Goal: Transaction & Acquisition: Purchase product/service

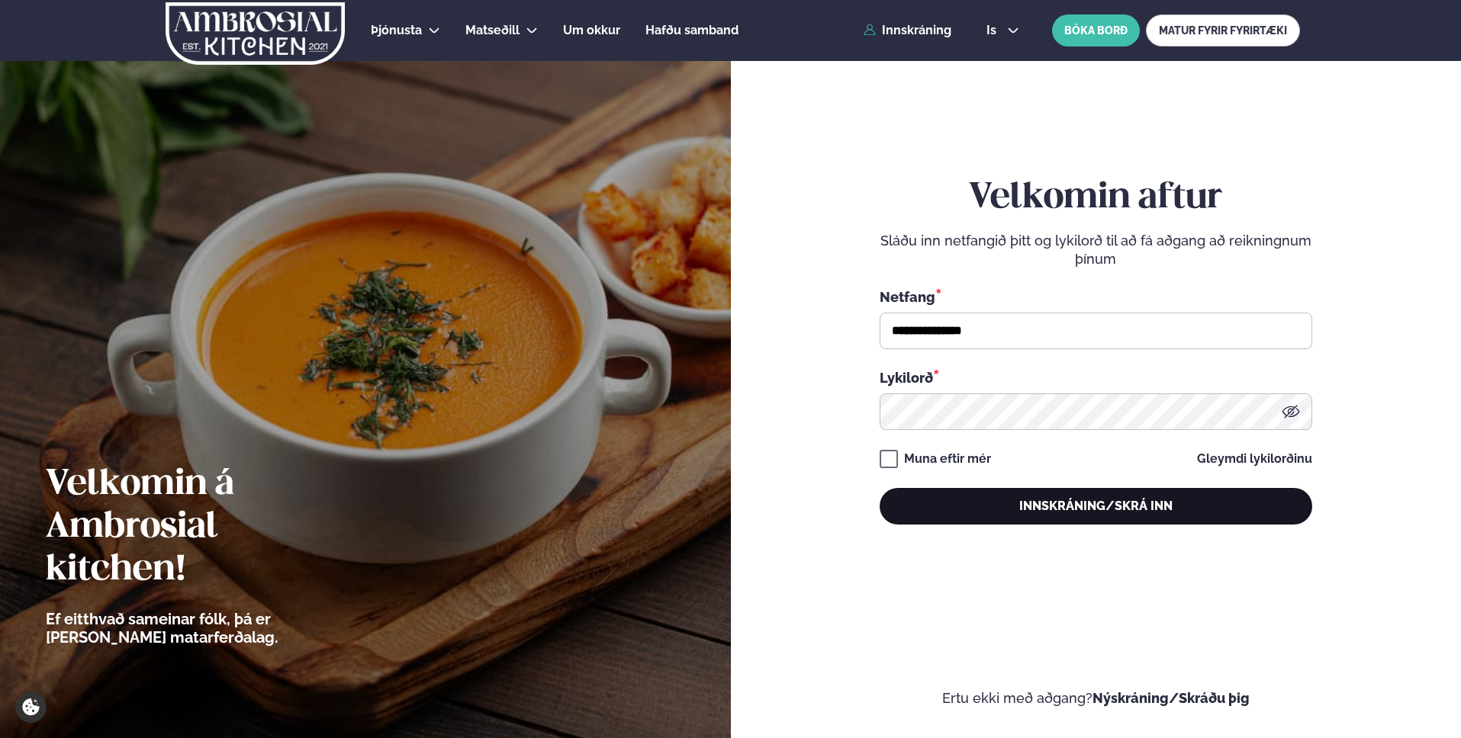
click at [1101, 517] on button "Innskráning/Skrá inn" at bounding box center [1096, 506] width 433 height 37
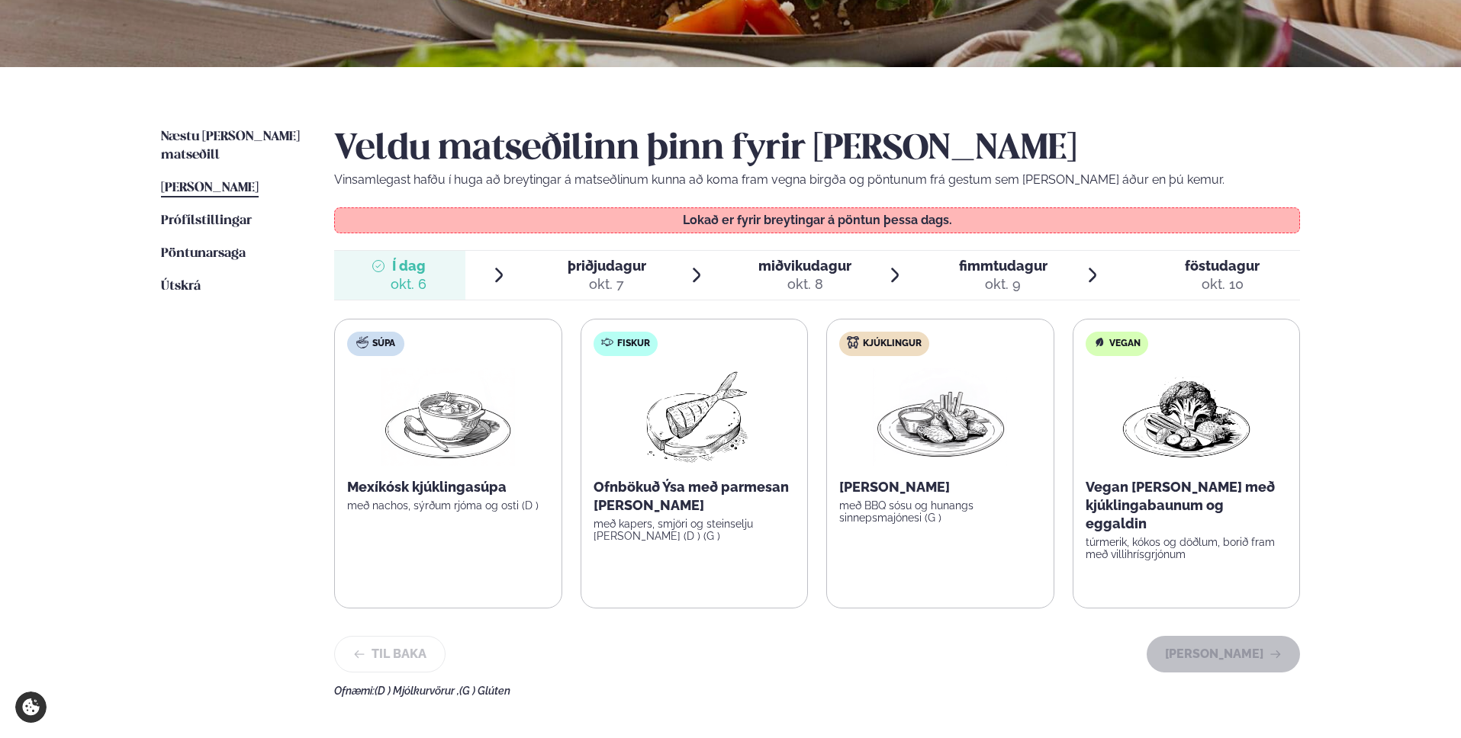
scroll to position [525, 0]
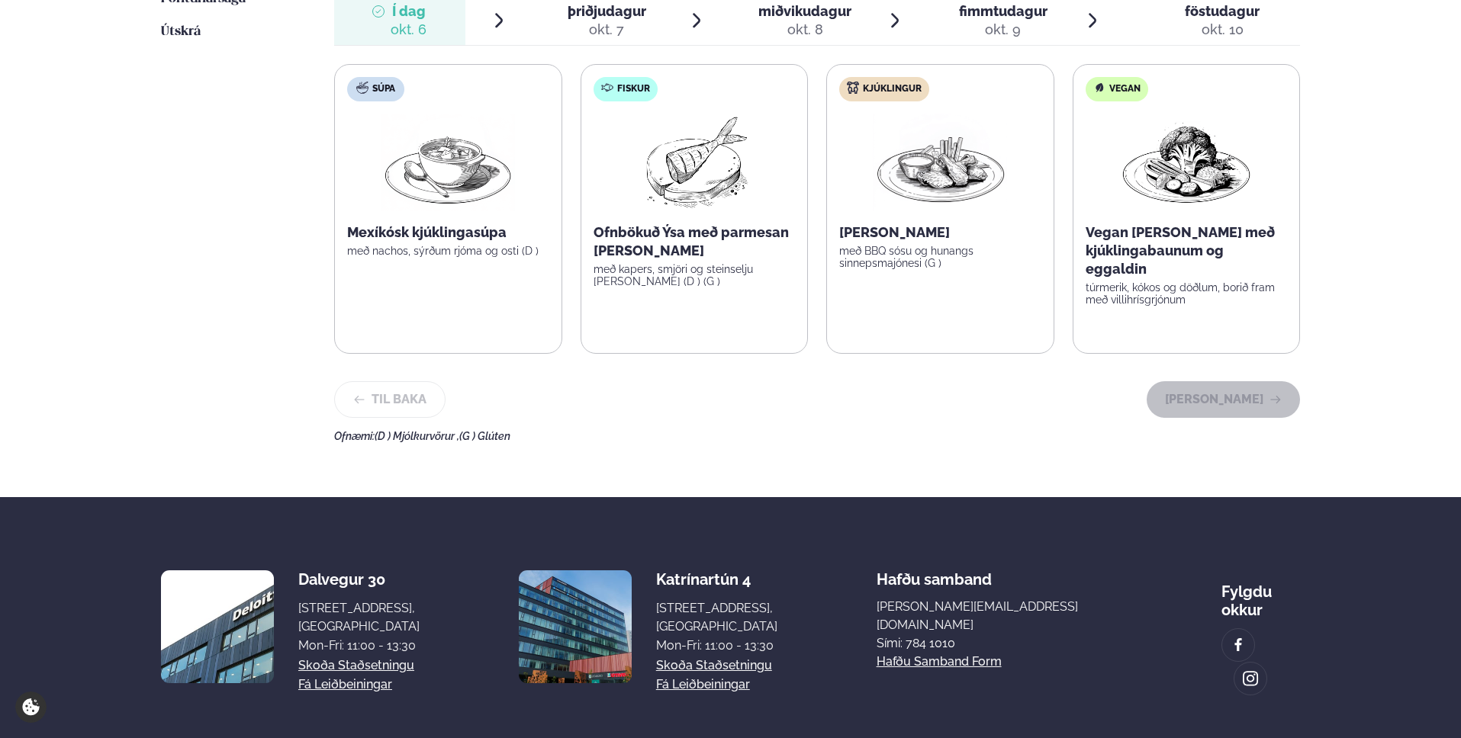
click at [599, 24] on div "okt. 7" at bounding box center [607, 30] width 79 height 18
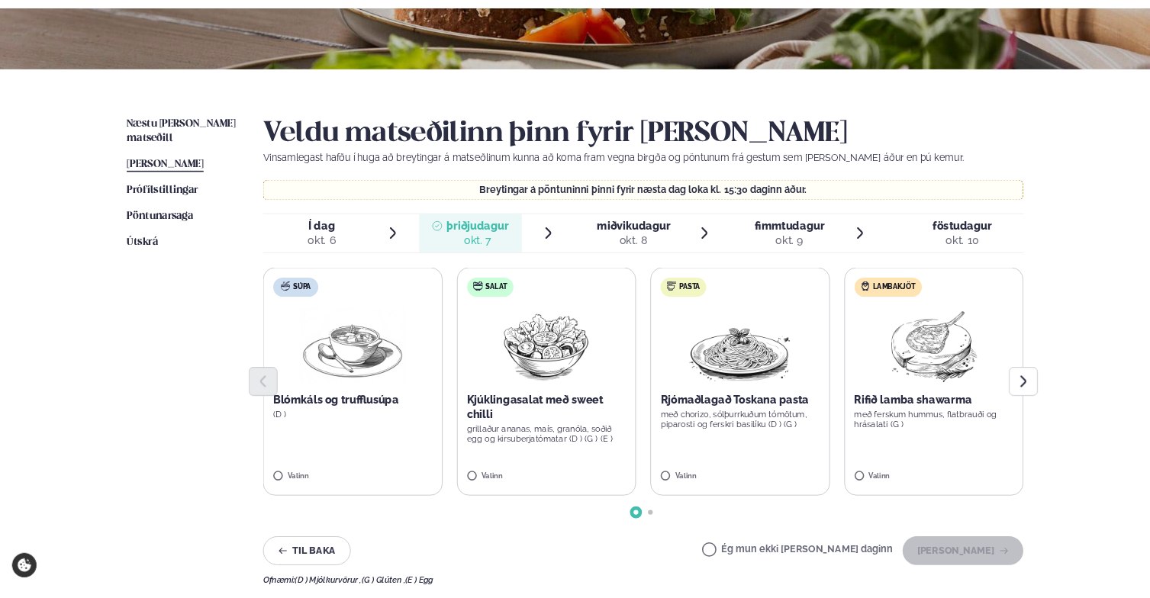
scroll to position [301, 0]
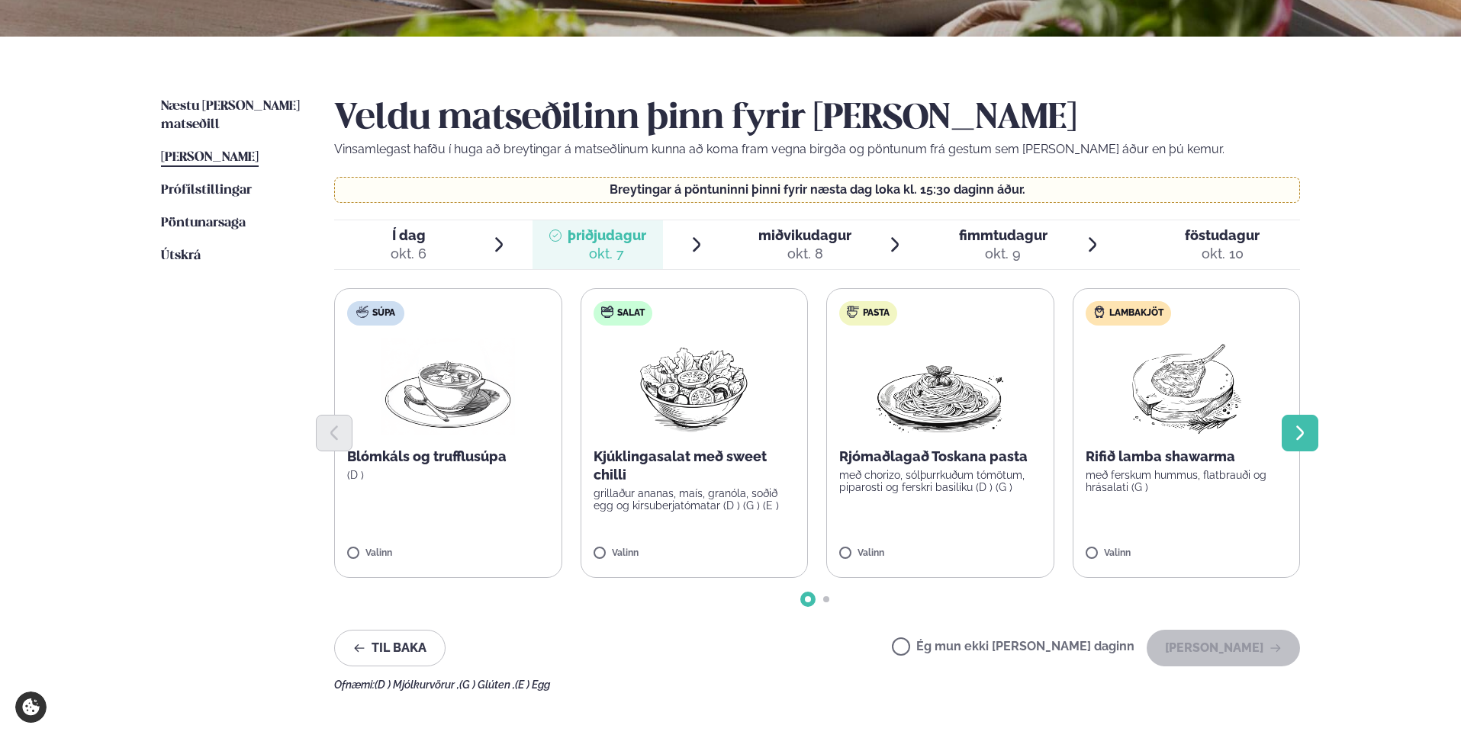
click at [1291, 428] on icon "Next slide" at bounding box center [1300, 433] width 18 height 18
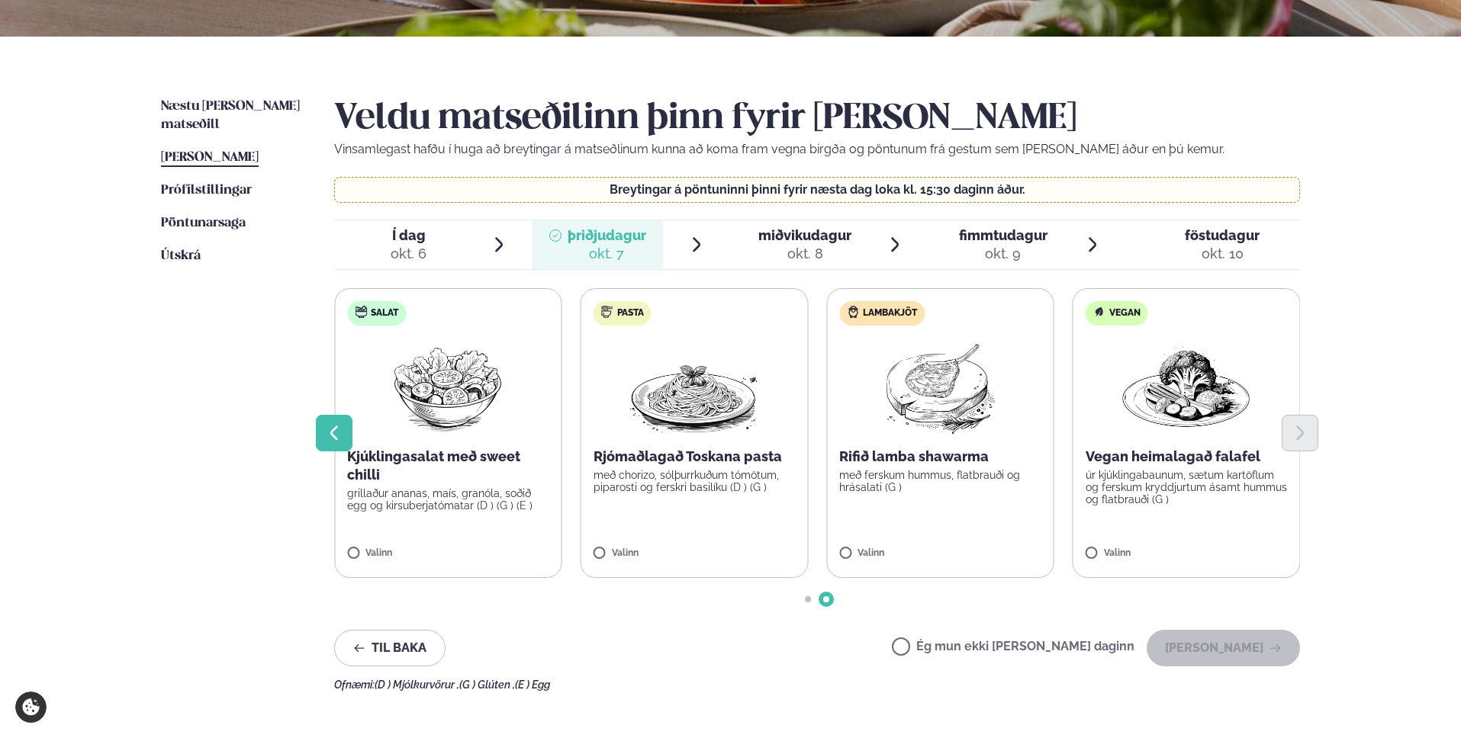
click at [341, 431] on icon "Previous slide" at bounding box center [334, 433] width 18 height 18
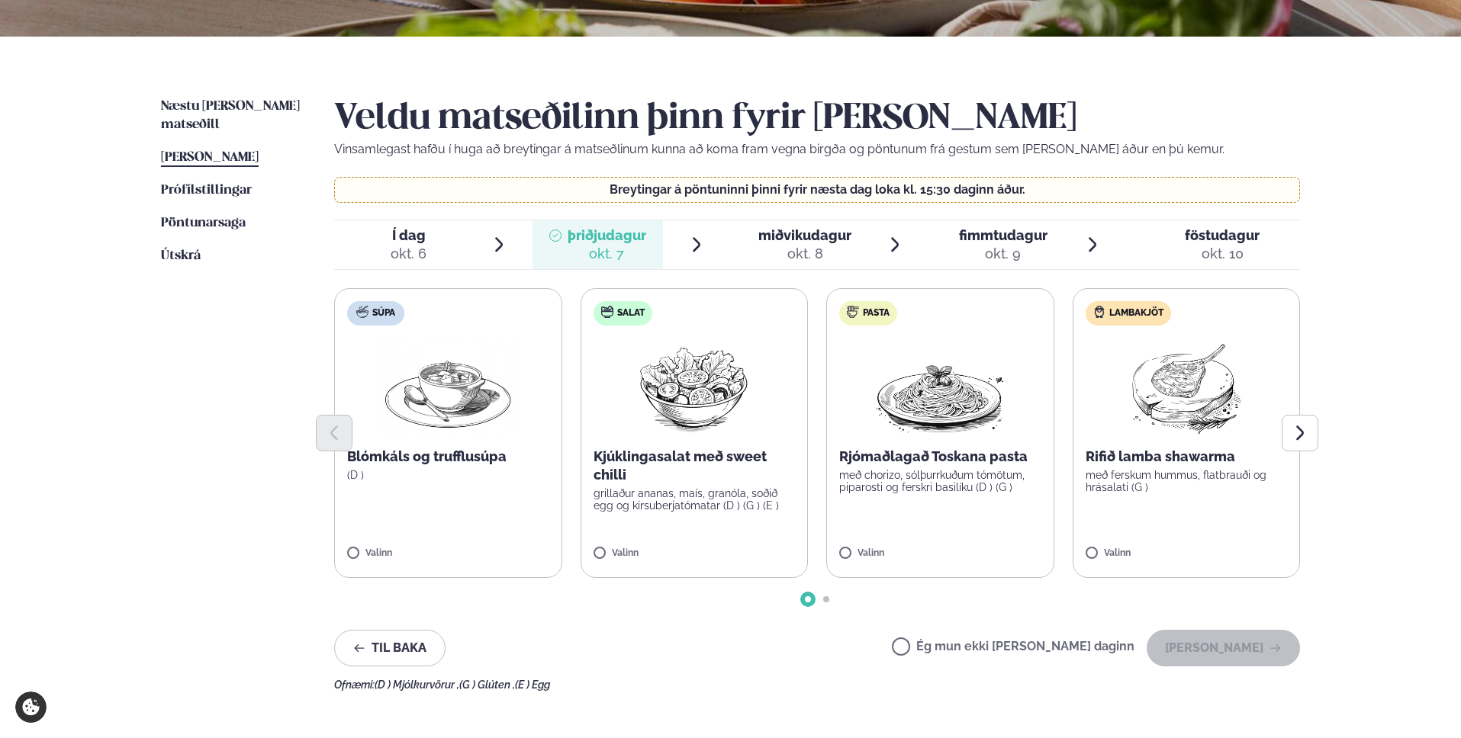
click at [1360, 516] on div "Þjónusta Hádegismatur fyrir fyrirtæki Fyrirtækja veitingar Einkapartý Matseðill…" at bounding box center [730, 380] width 1461 height 1362
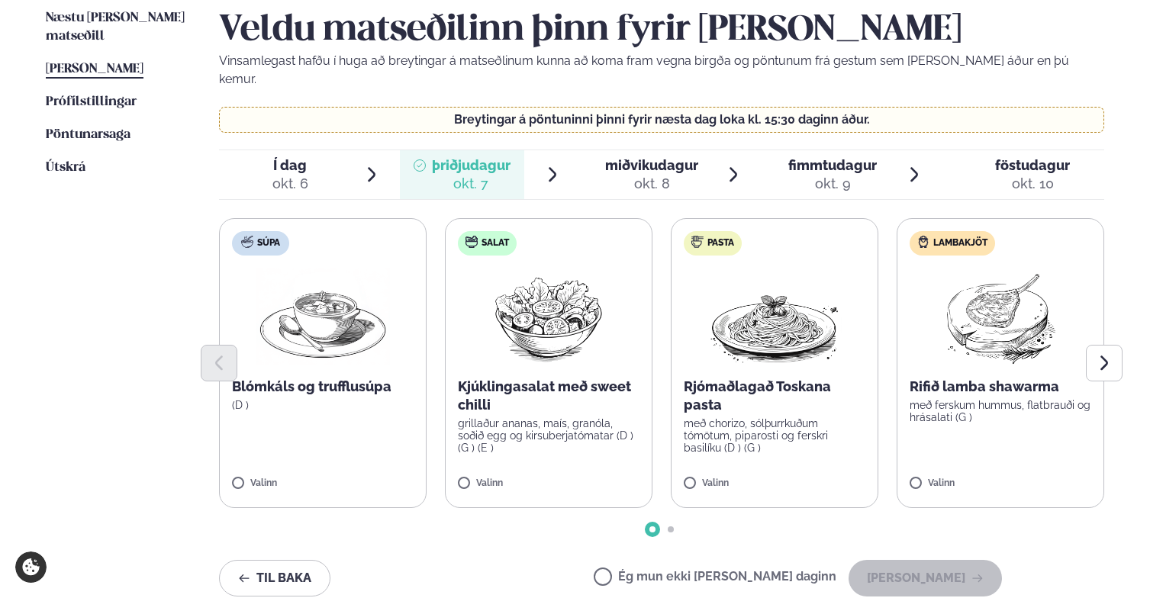
scroll to position [404, 0]
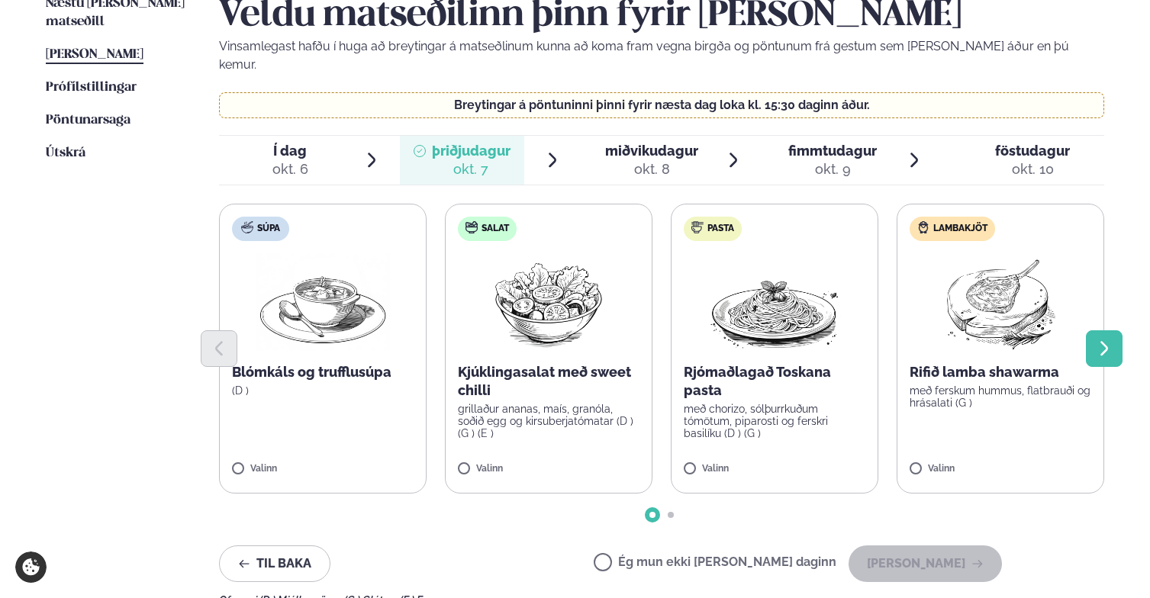
click at [1098, 339] on icon "Next slide" at bounding box center [1104, 348] width 18 height 18
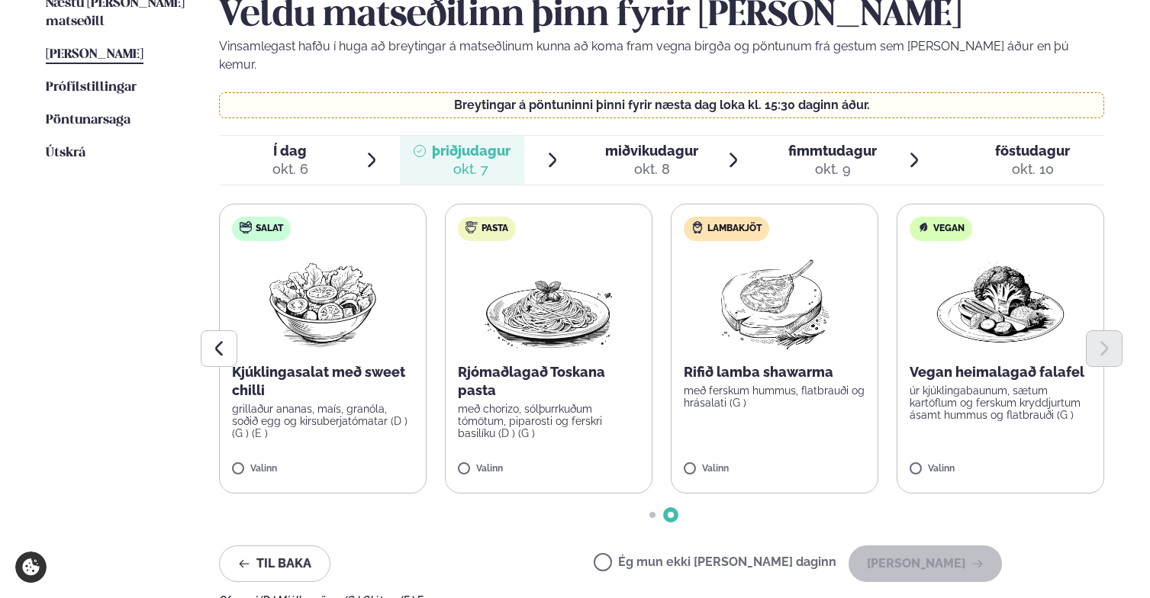
click at [526, 374] on p "Rjómaðlagað Toskana pasta" at bounding box center [549, 381] width 182 height 37
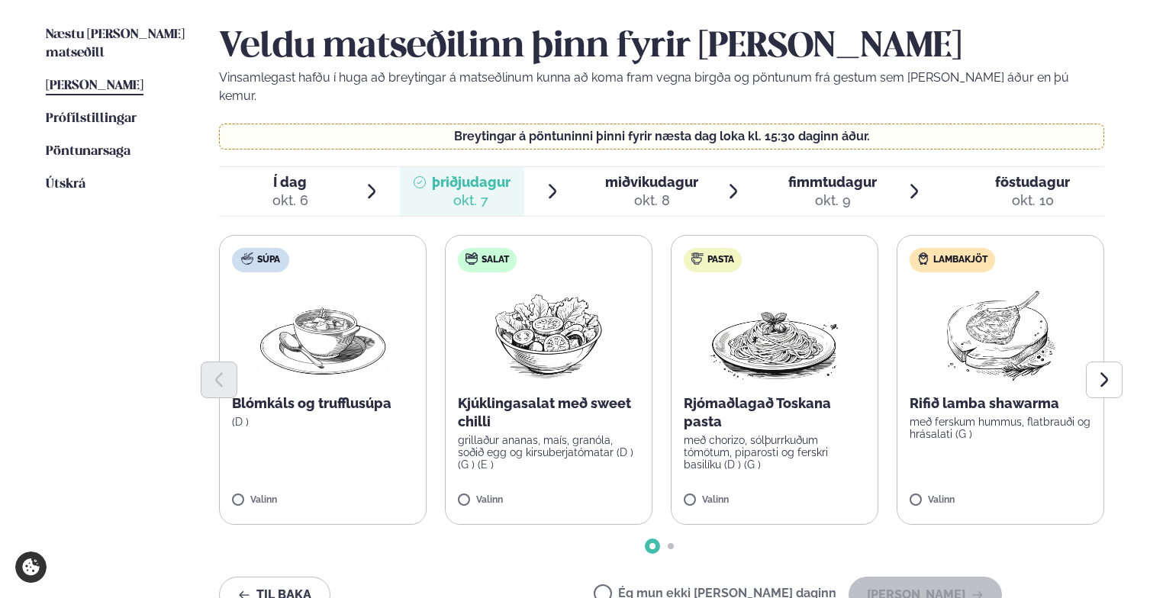
scroll to position [368, 0]
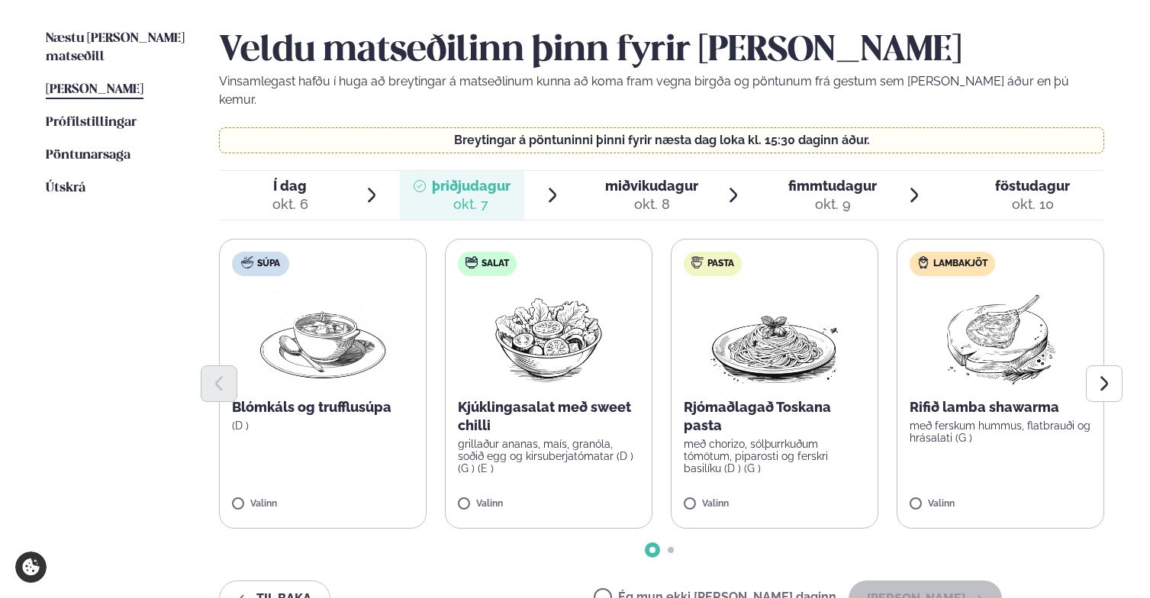
click at [587, 288] on img at bounding box center [548, 337] width 135 height 98
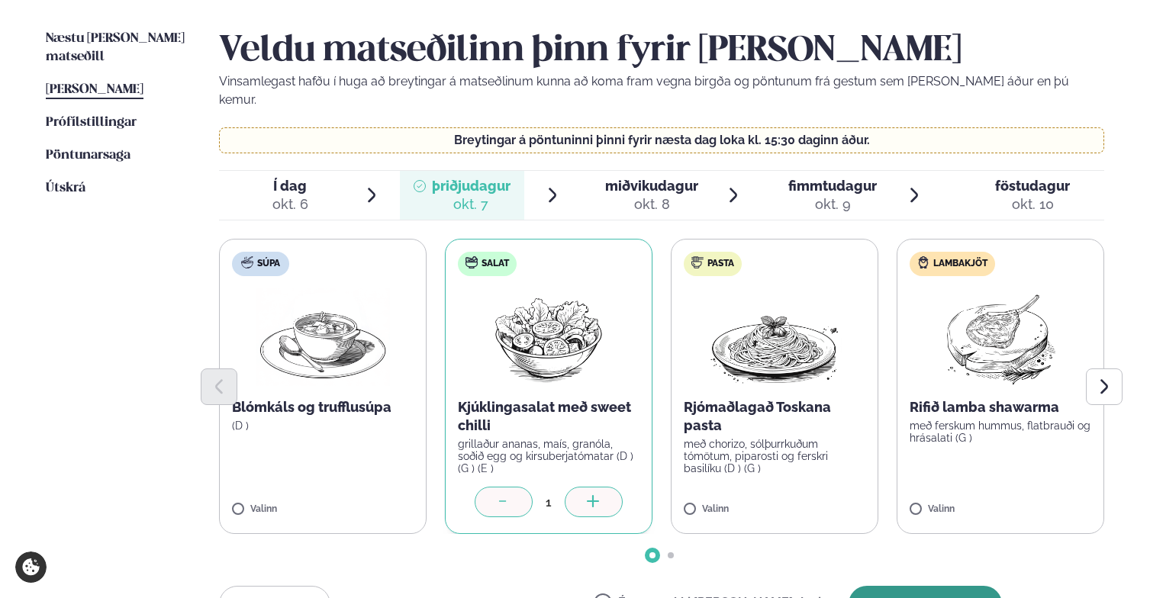
click at [927, 586] on button "[PERSON_NAME]" at bounding box center [924, 604] width 153 height 37
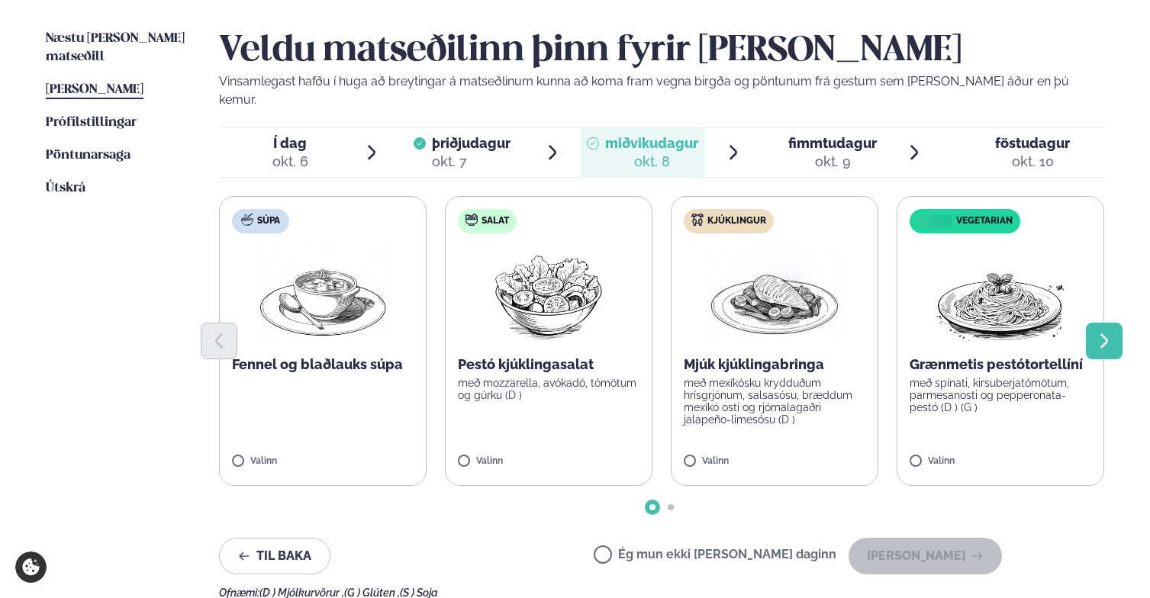
click at [1108, 332] on icon "Next slide" at bounding box center [1104, 341] width 18 height 18
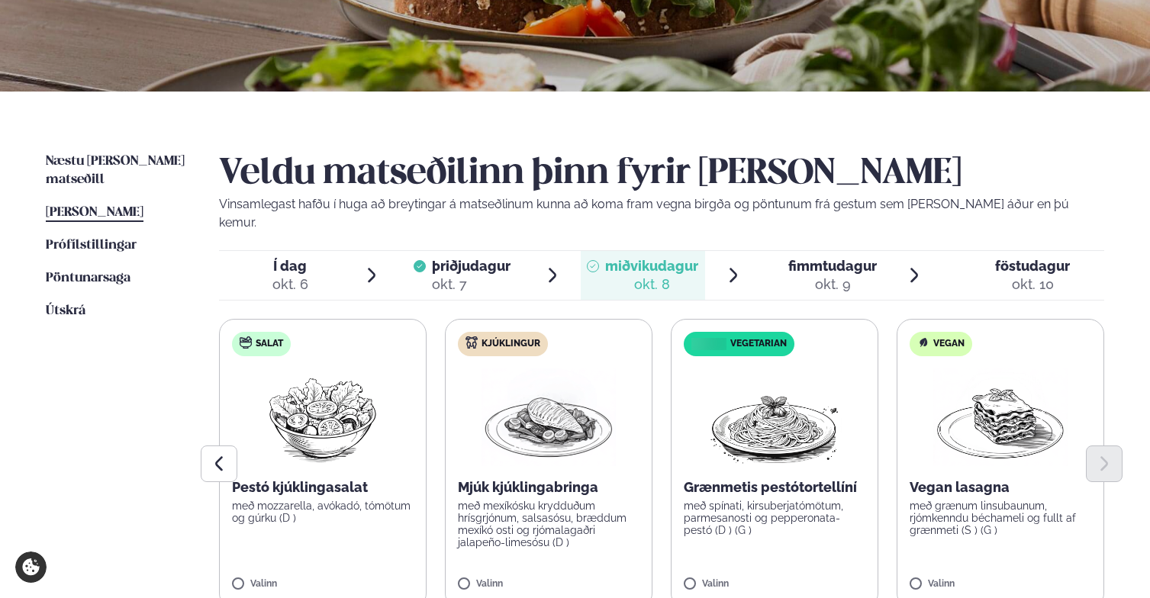
scroll to position [238, 0]
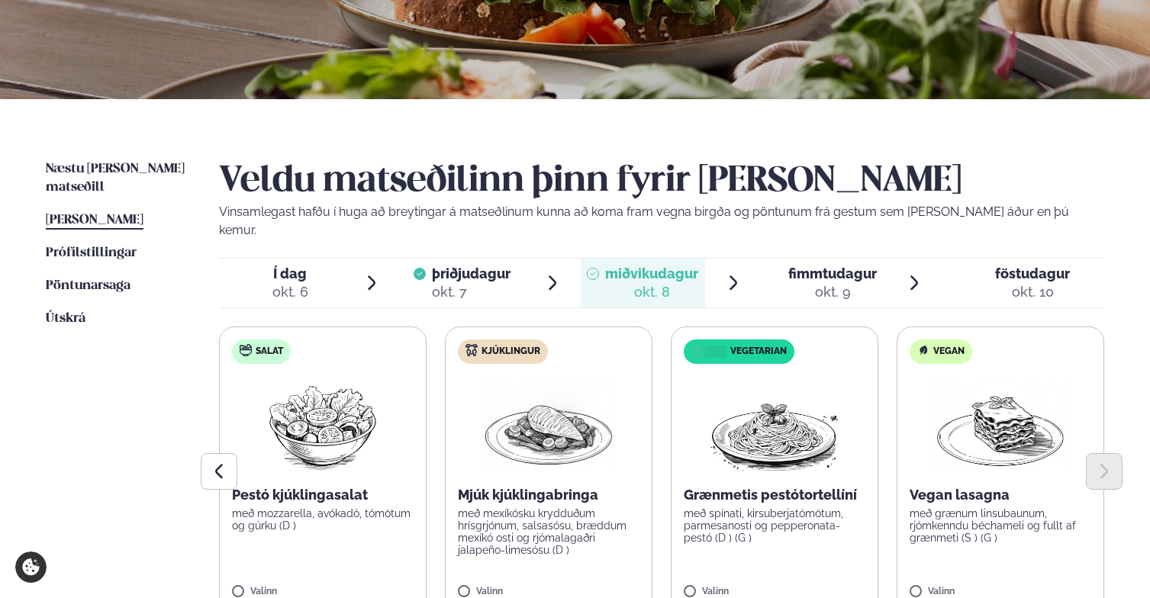
click at [484, 265] on span "þriðjudagur" at bounding box center [471, 273] width 79 height 16
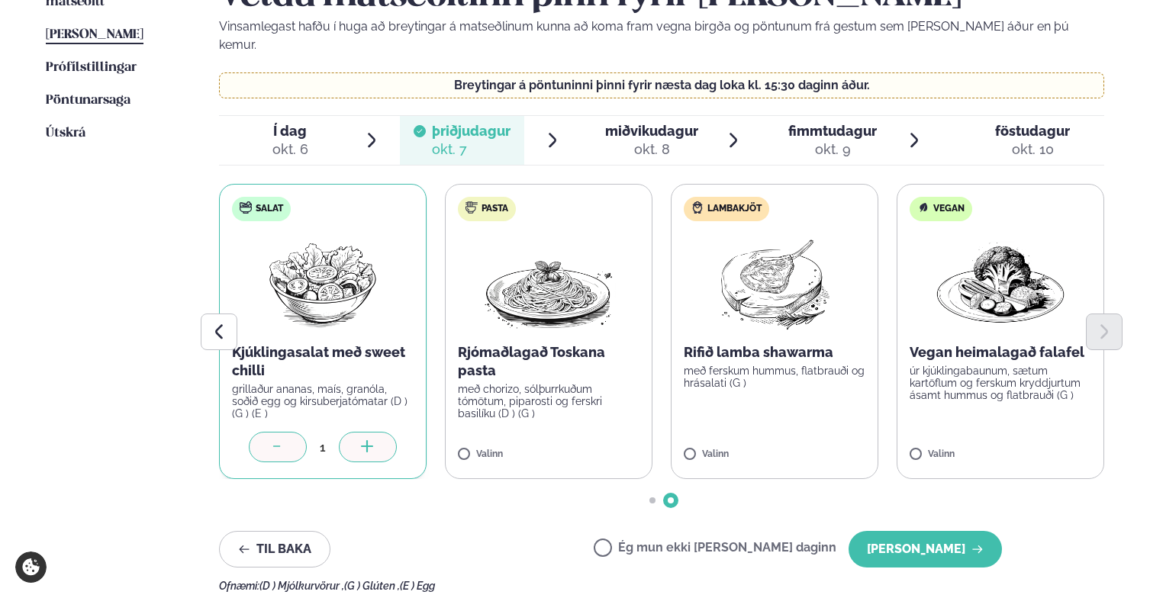
scroll to position [544, 0]
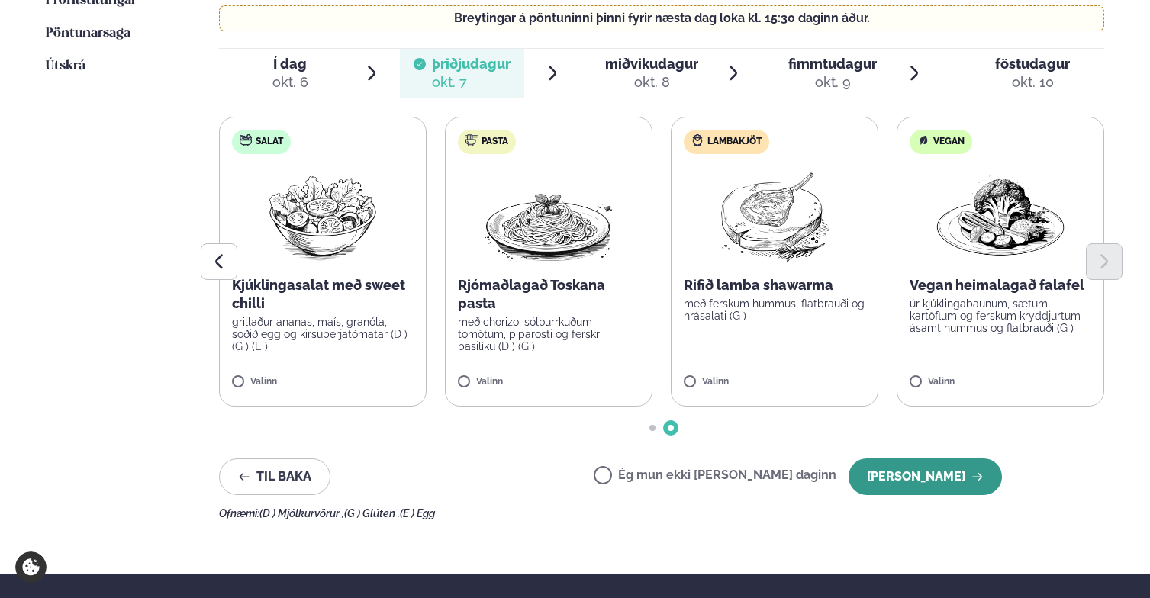
click at [940, 459] on button "[PERSON_NAME]" at bounding box center [924, 476] width 153 height 37
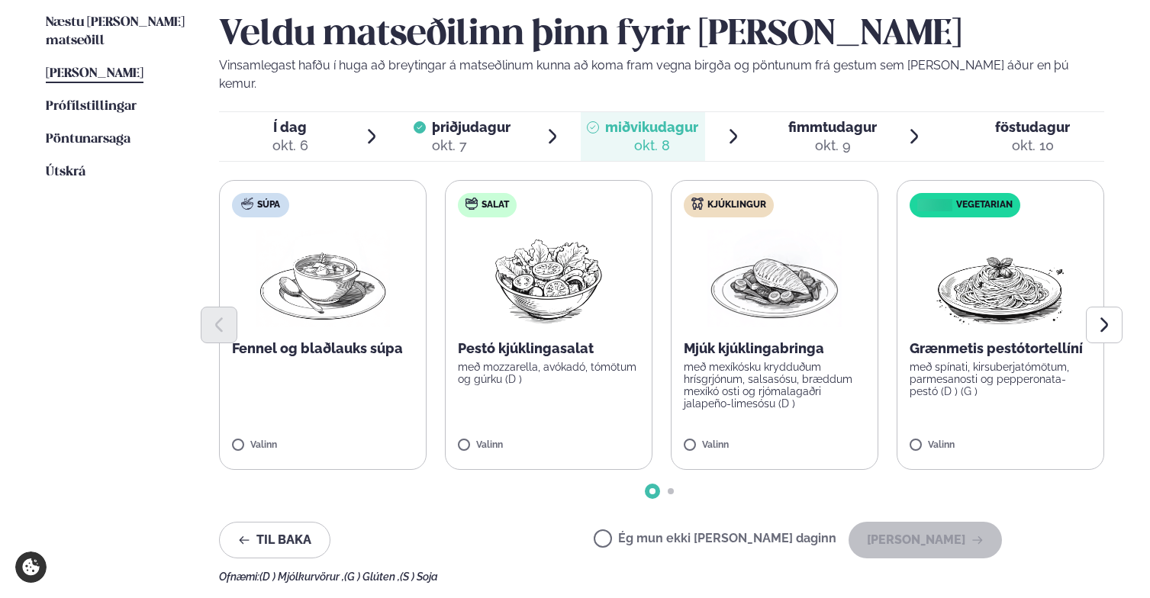
scroll to position [382, 0]
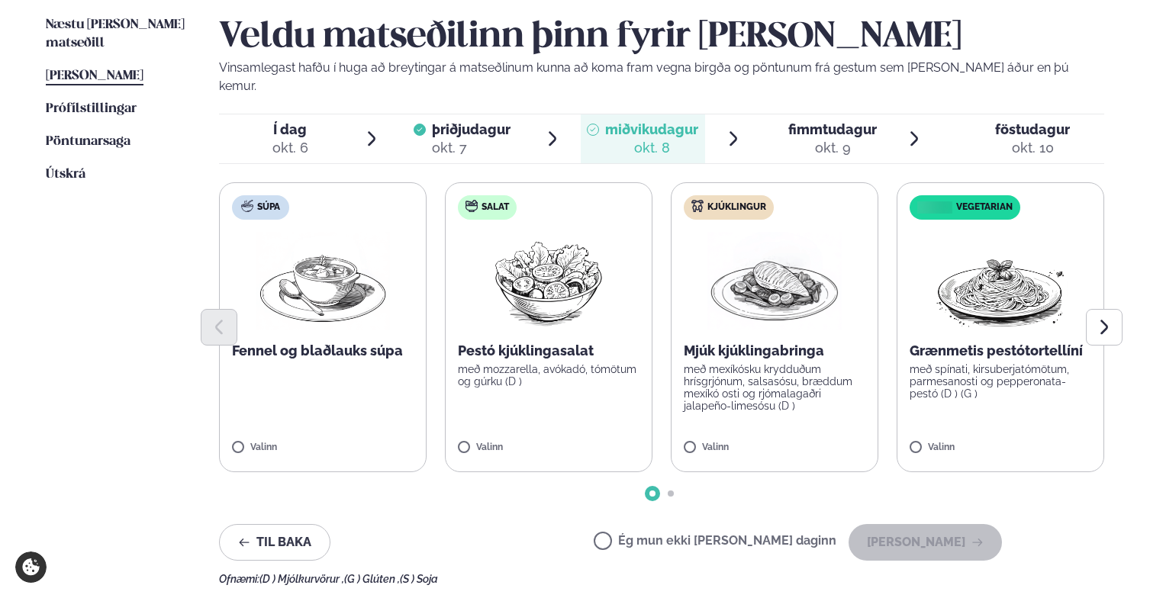
click at [316, 114] on span "Í dag Í d. [DATE]" at bounding box center [281, 138] width 124 height 49
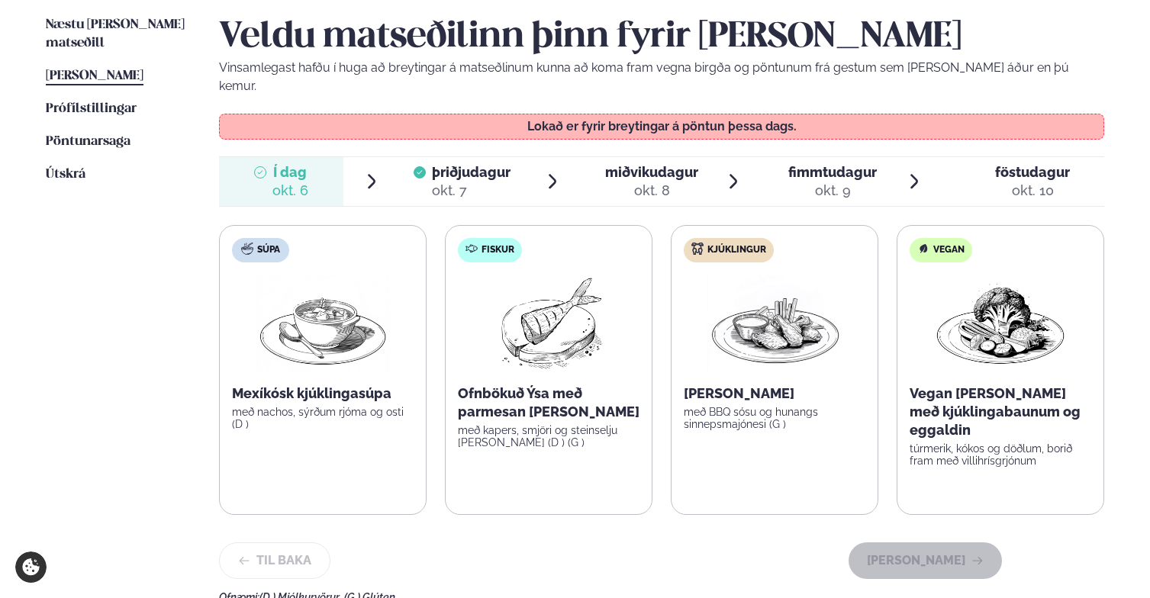
click at [500, 164] on span "þriðjudagur" at bounding box center [471, 172] width 79 height 16
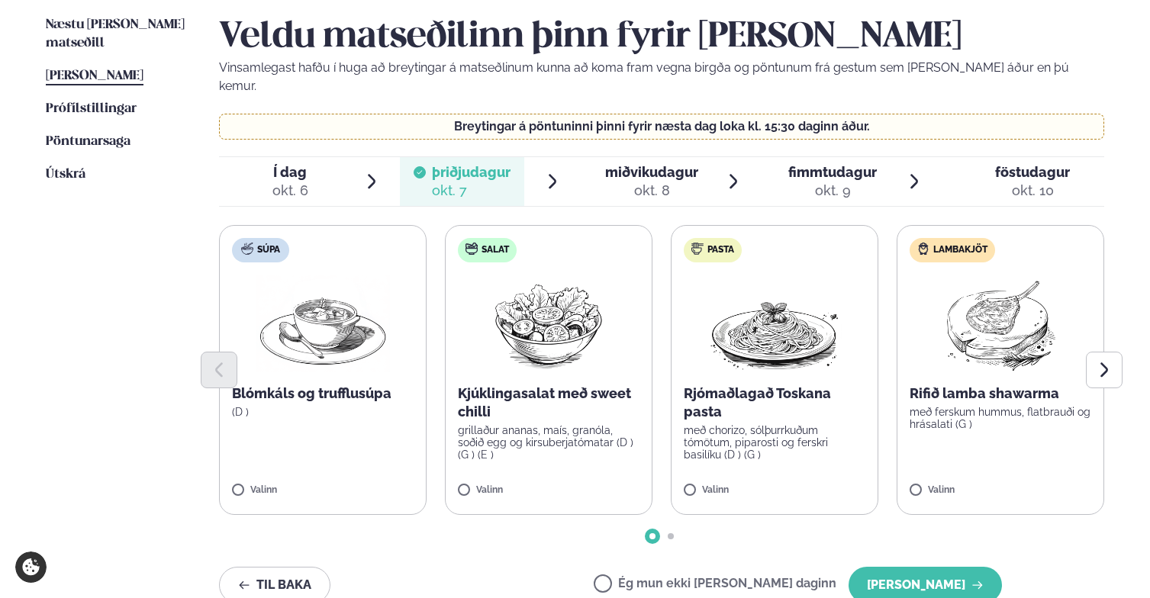
click at [625, 182] on div "okt. 8" at bounding box center [651, 191] width 93 height 18
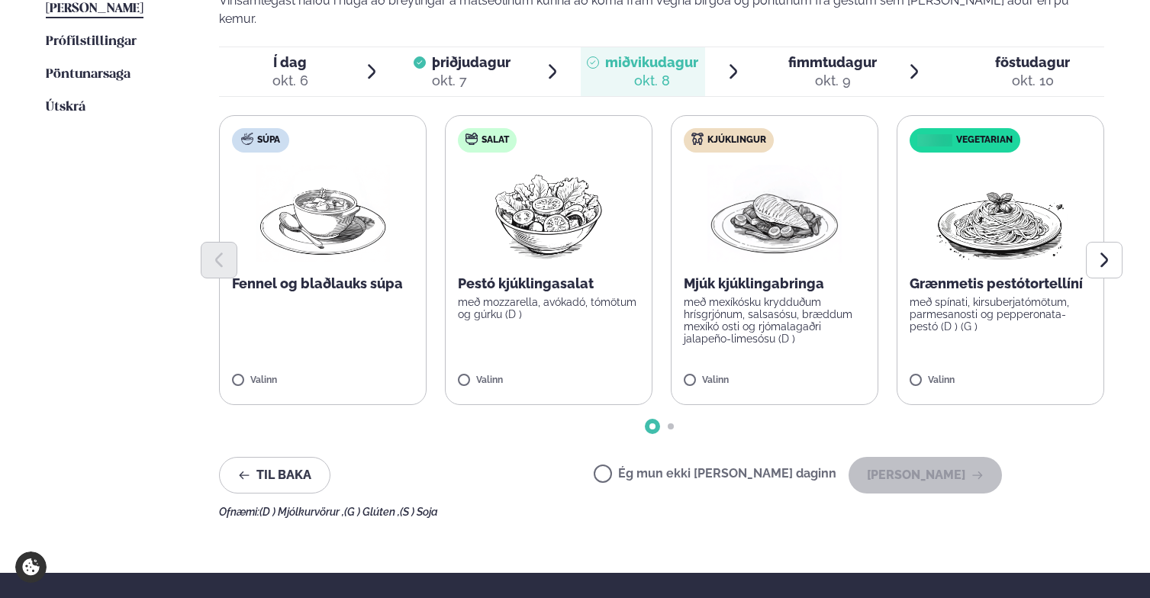
scroll to position [454, 0]
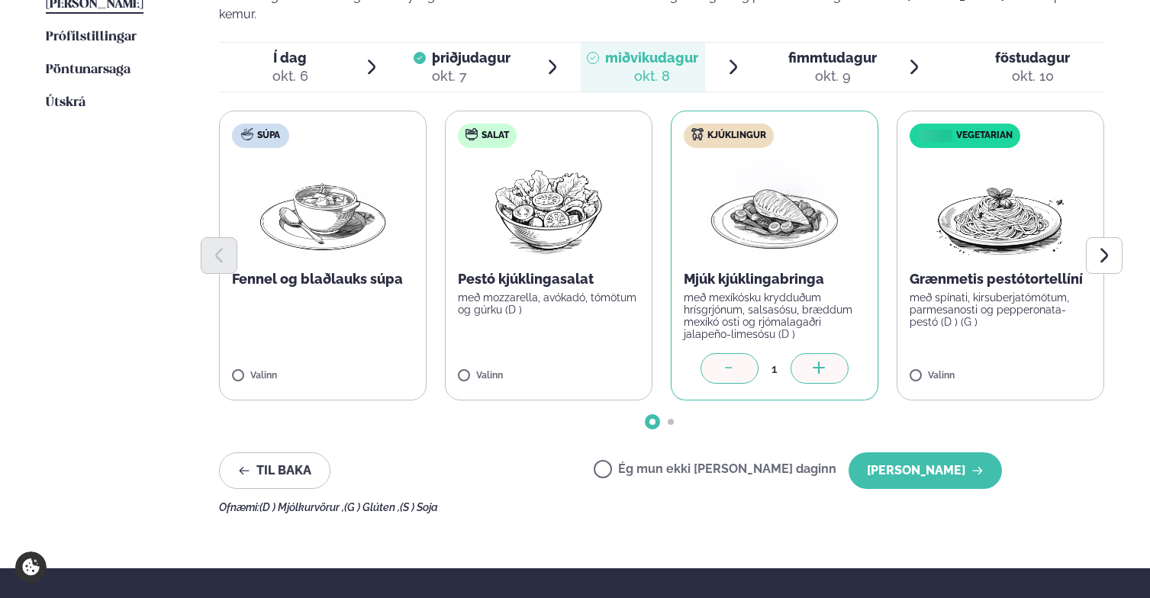
click at [743, 355] on div at bounding box center [729, 368] width 58 height 31
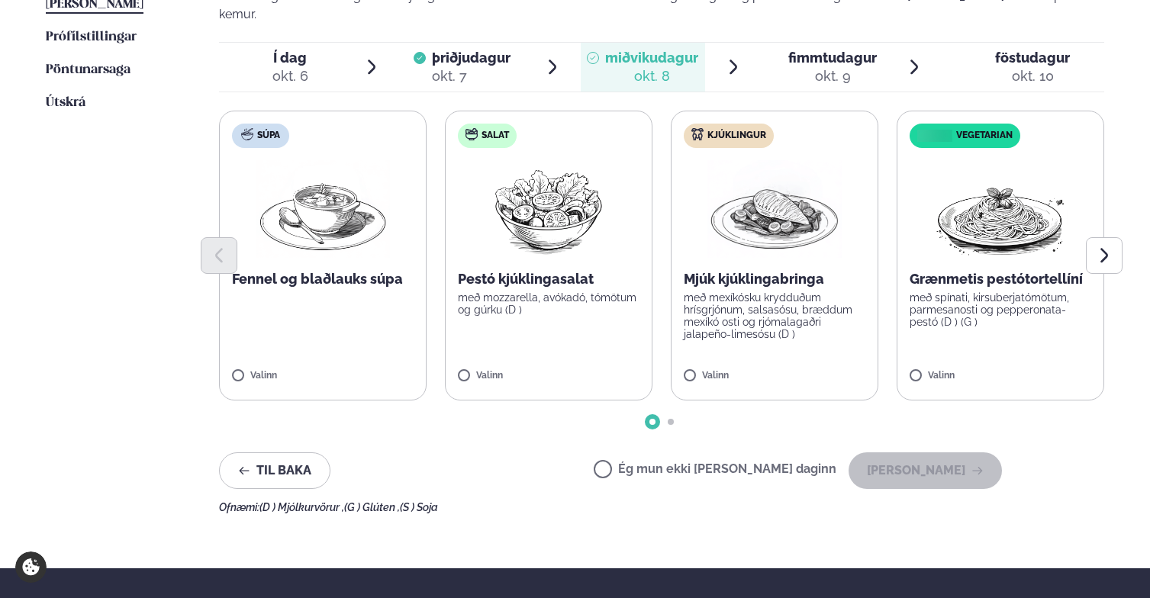
click at [687, 463] on label "Ég mun ekki [PERSON_NAME] daginn" at bounding box center [714, 471] width 243 height 16
click at [925, 427] on div "Veldu matseðilinn þinn fyrir [PERSON_NAME] Vinsamlegast hafðu í huga að breytin…" at bounding box center [661, 228] width 885 height 569
click at [925, 455] on button "[PERSON_NAME]" at bounding box center [924, 470] width 153 height 37
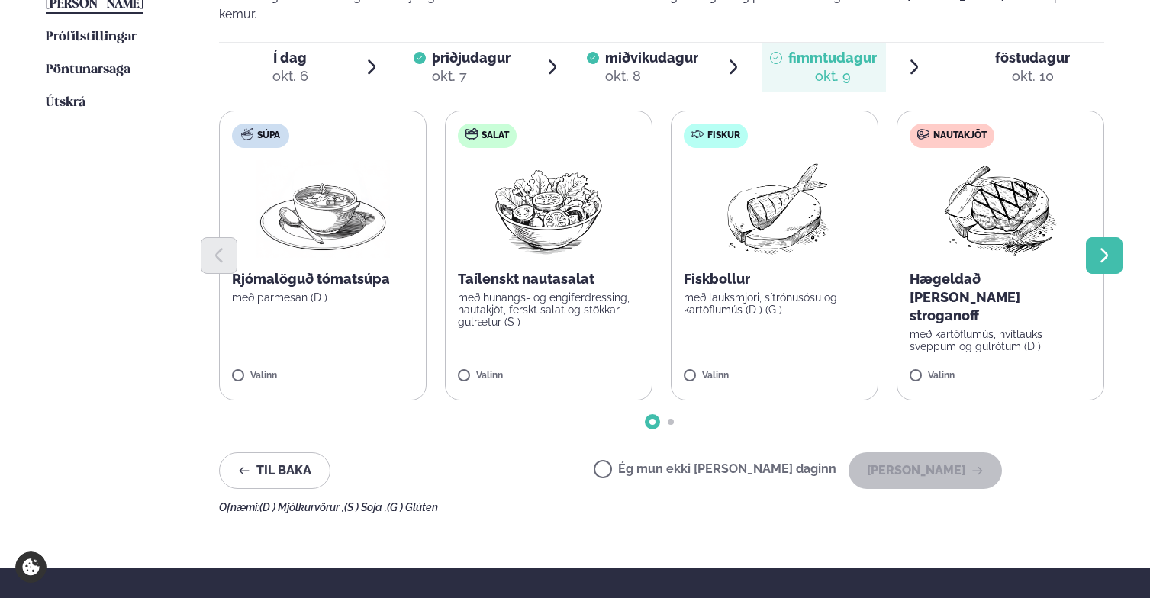
click at [1101, 246] on icon "Next slide" at bounding box center [1104, 255] width 18 height 18
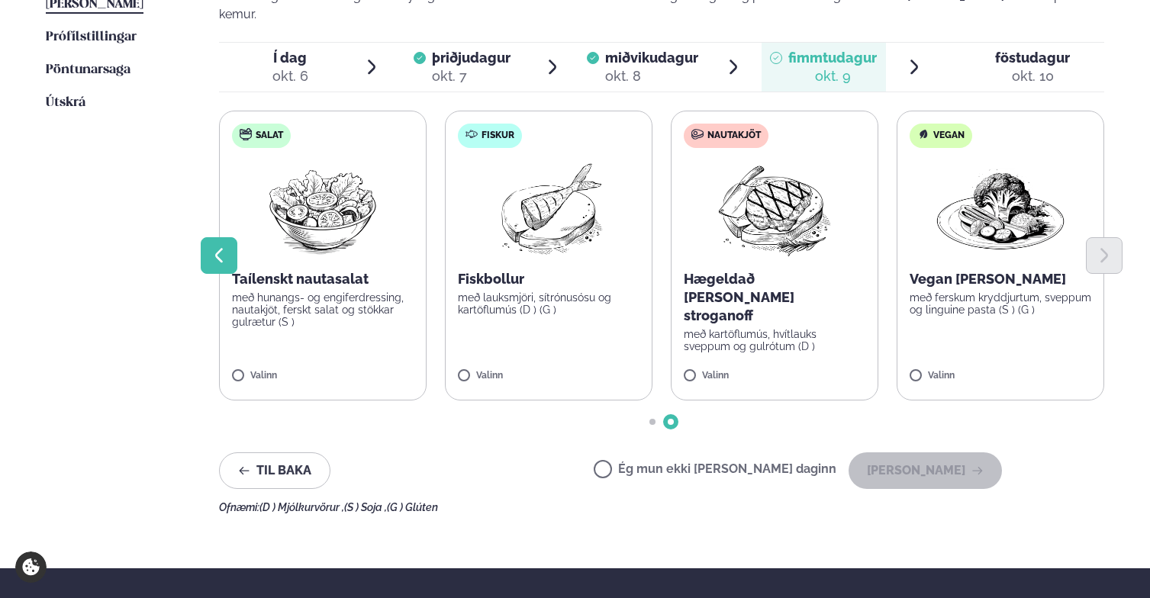
click at [209, 243] on button "Previous slide" at bounding box center [219, 255] width 37 height 37
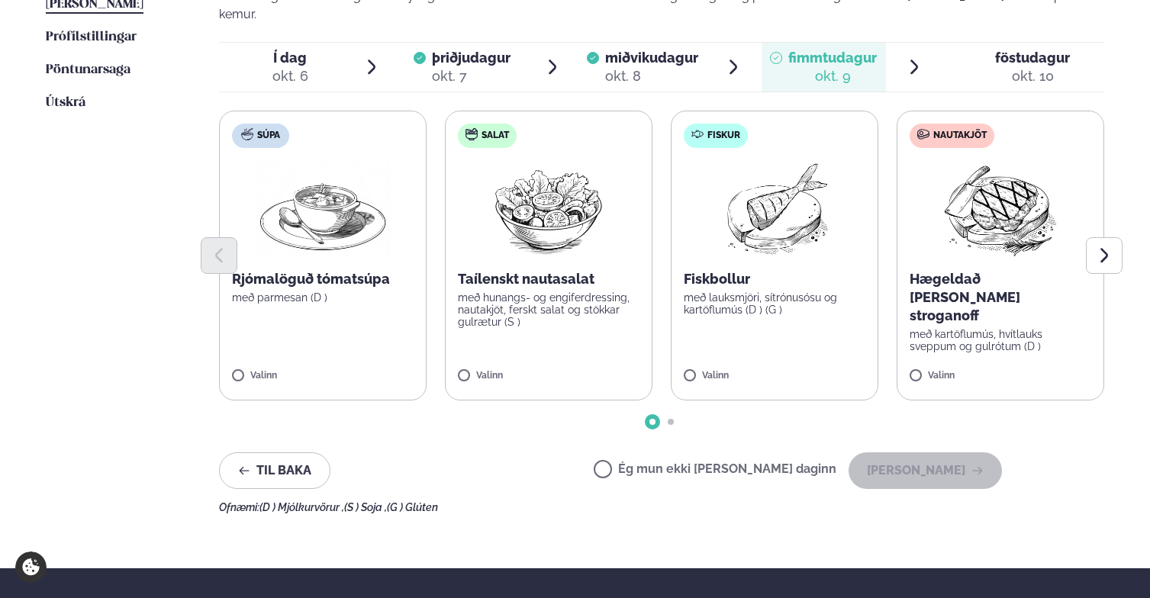
click at [496, 308] on p "með hunangs- og engiferdressing, nautakjöt, ferskt salat og stökkar gulrætur (S…" at bounding box center [549, 309] width 182 height 37
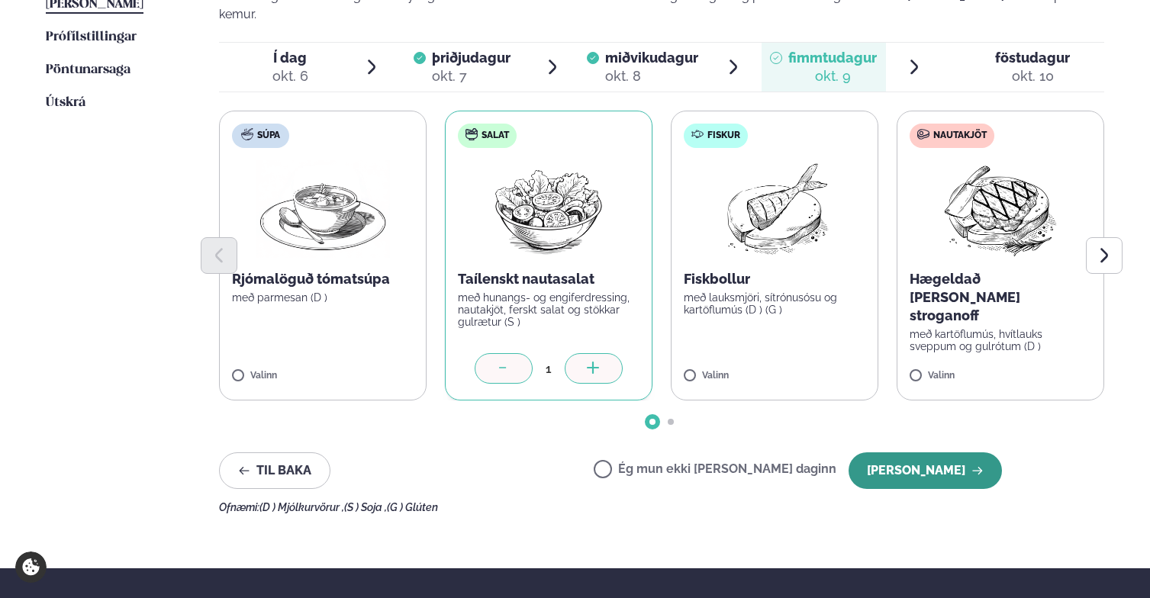
click at [941, 452] on button "[PERSON_NAME]" at bounding box center [924, 470] width 153 height 37
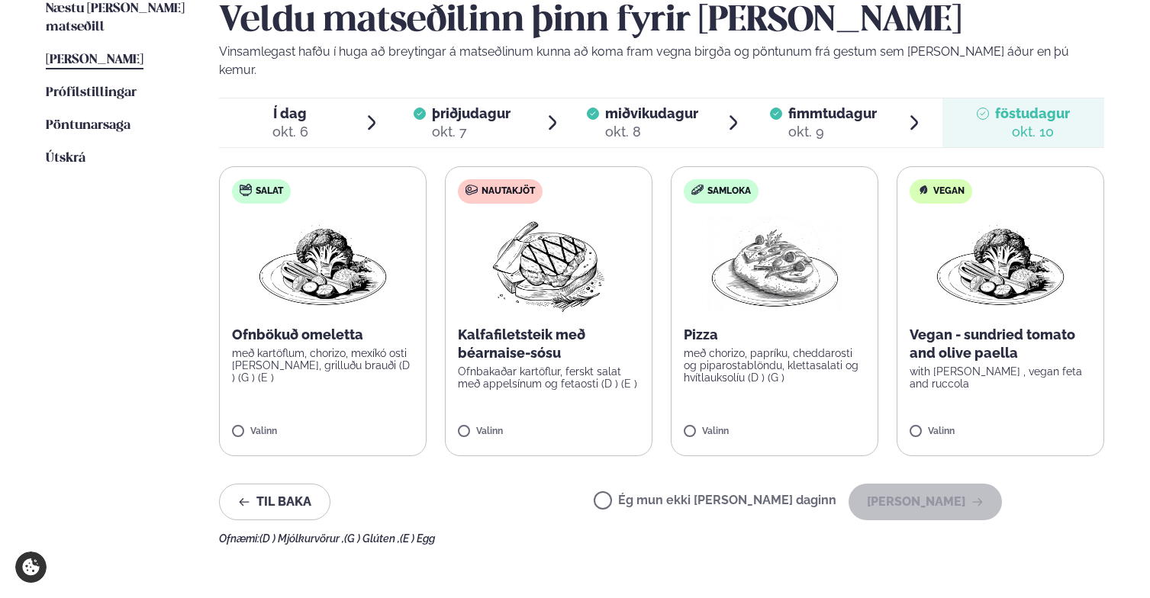
scroll to position [400, 0]
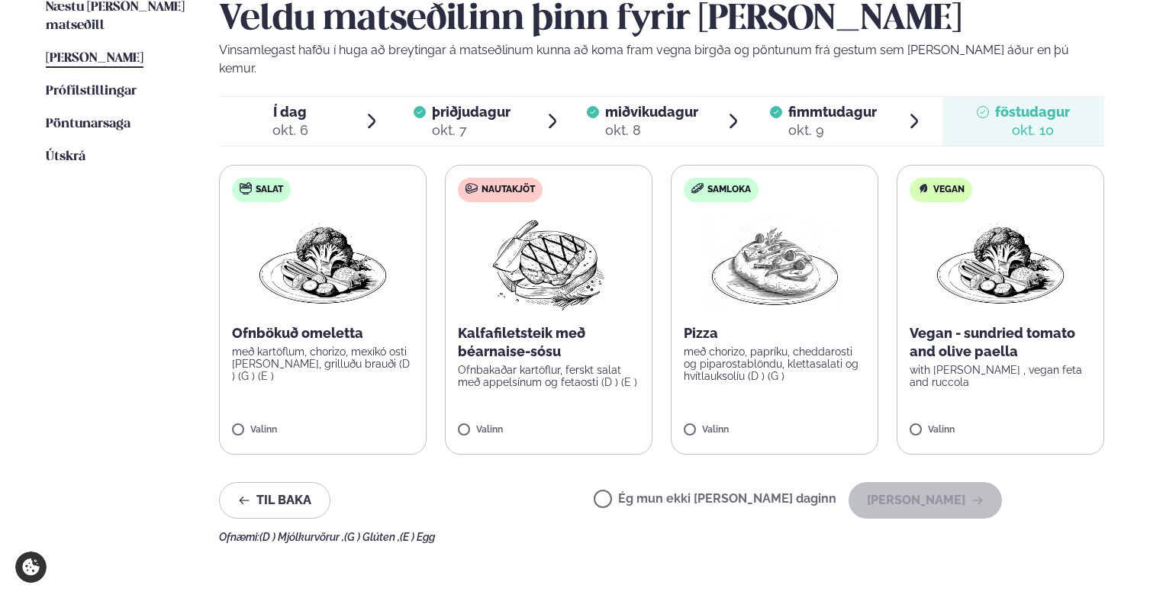
click at [667, 493] on label "Ég mun ekki [PERSON_NAME] daginn" at bounding box center [714, 501] width 243 height 16
click at [947, 482] on button "[PERSON_NAME]" at bounding box center [924, 500] width 153 height 37
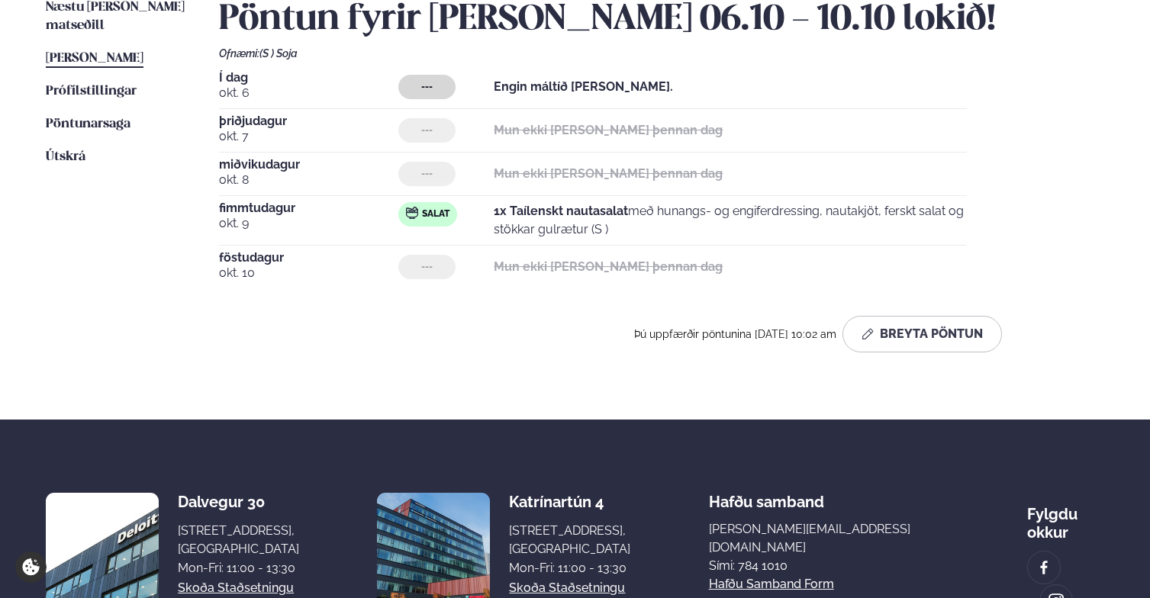
scroll to position [0, 0]
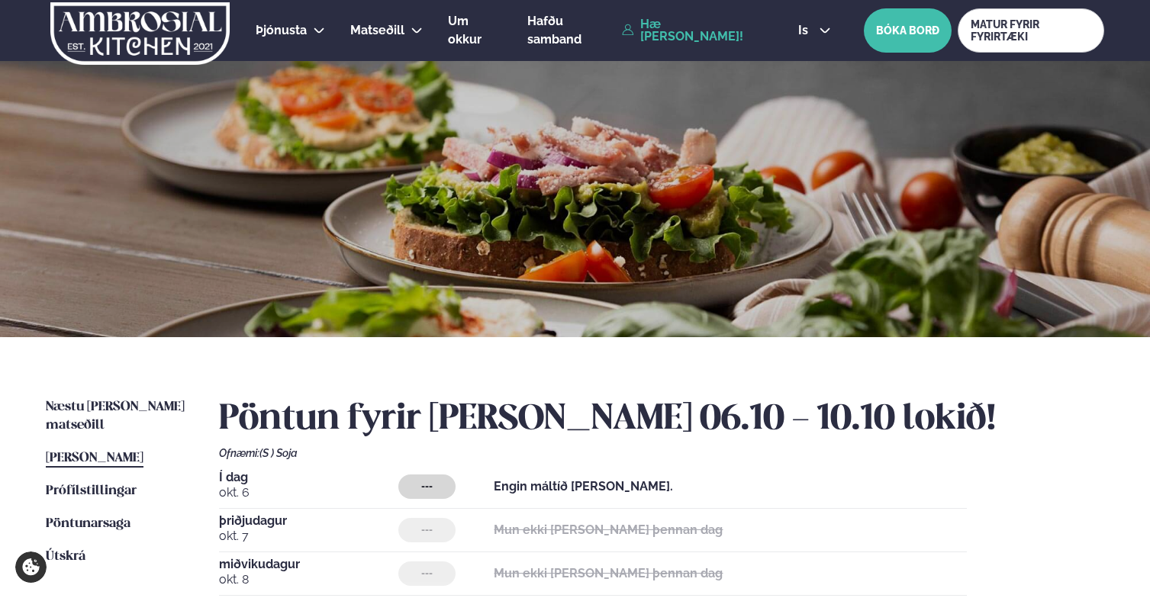
click at [130, 48] on img at bounding box center [140, 33] width 182 height 63
